Goal: Go to known website: Go to known website

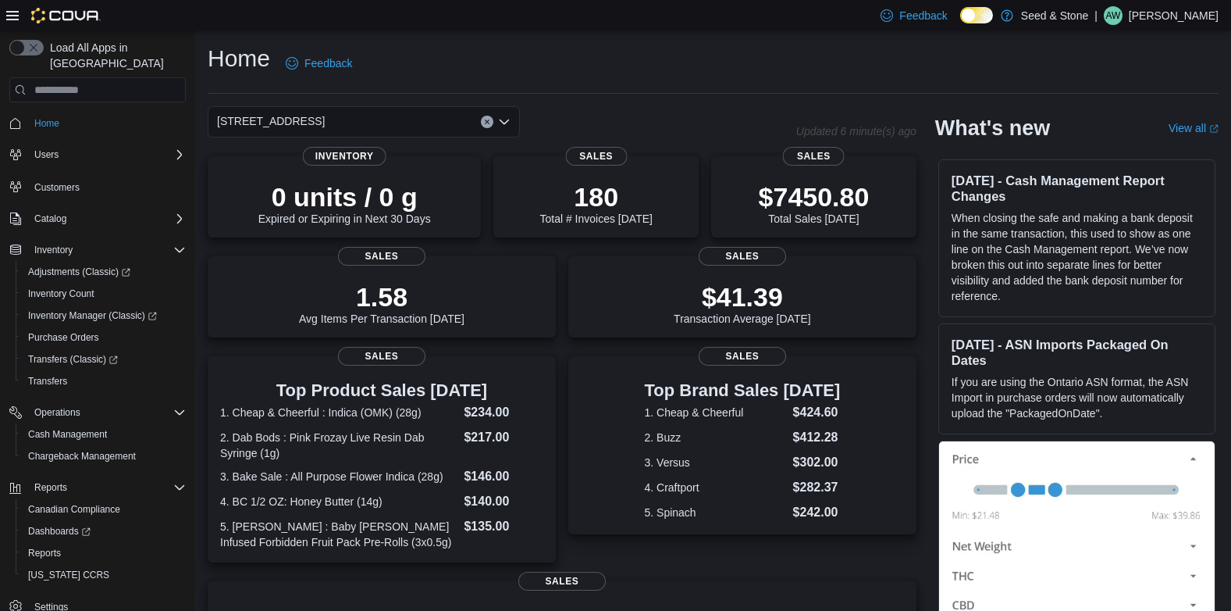
scroll to position [298, 0]
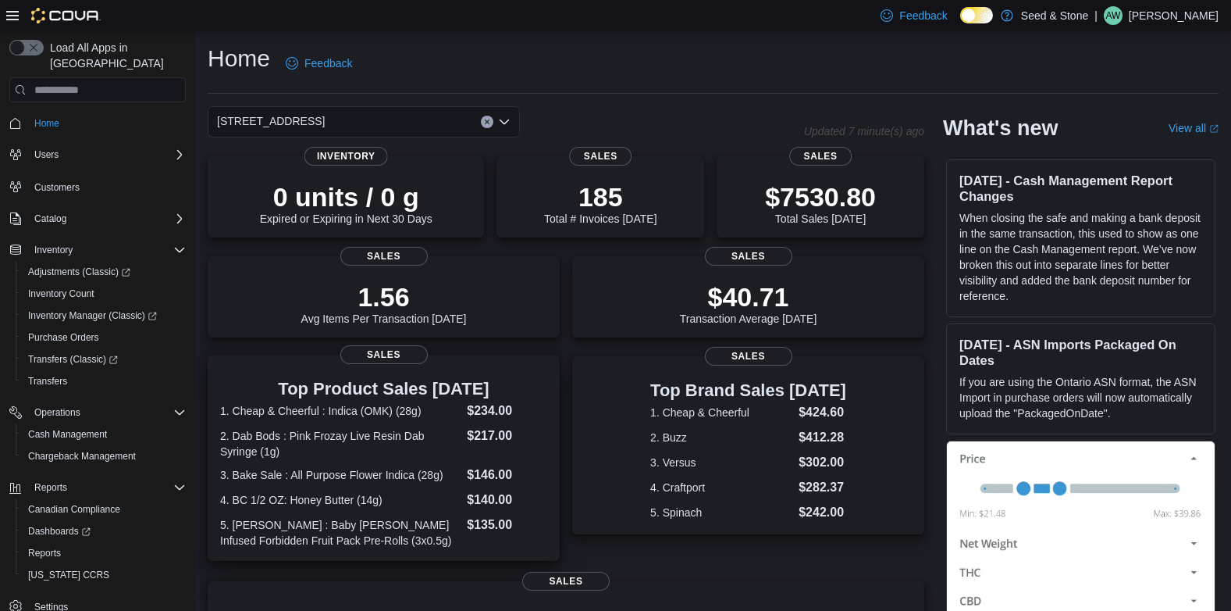
scroll to position [298, 0]
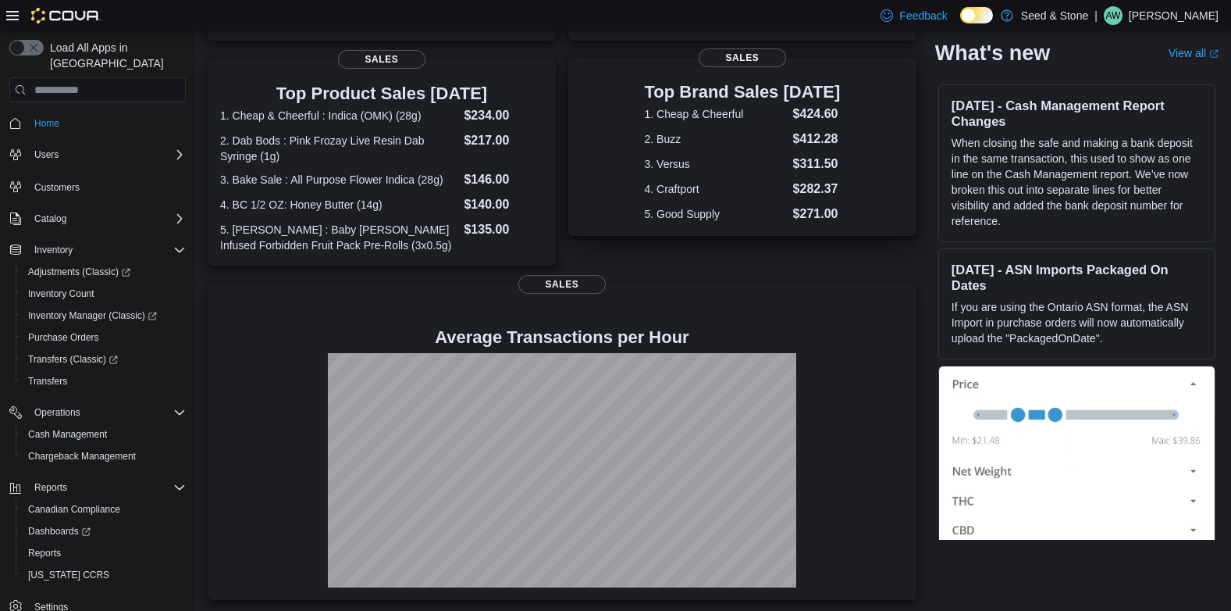
scroll to position [298, 0]
